Goal: Find specific page/section: Find specific page/section

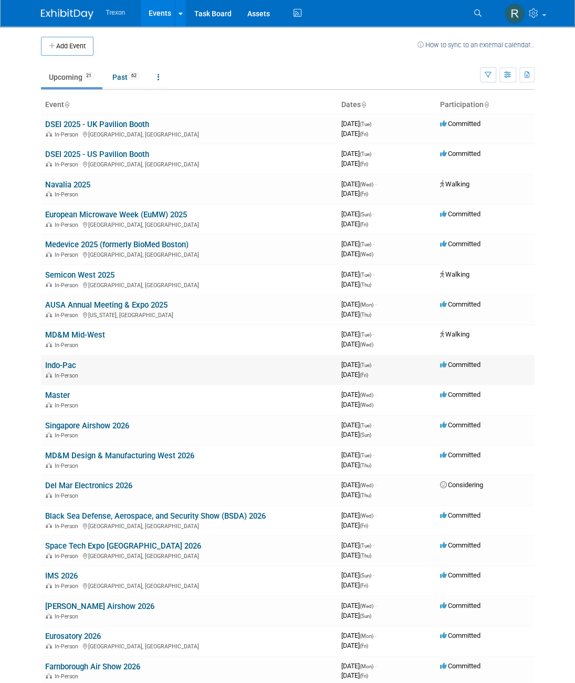
click at [64, 363] on link "Indo-Pac" at bounding box center [60, 365] width 31 height 9
drag, startPoint x: 88, startPoint y: 366, endPoint x: 43, endPoint y: 365, distance: 45.7
click at [43, 365] on td "Indo-Pac In-Person" at bounding box center [189, 370] width 296 height 30
click at [62, 363] on link "Indo-Pac" at bounding box center [60, 365] width 31 height 9
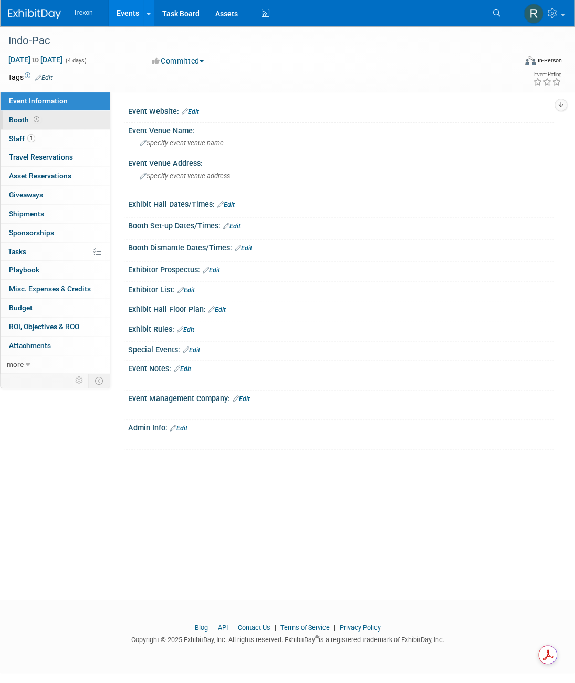
click at [32, 114] on link "Booth" at bounding box center [55, 120] width 109 height 18
